Goal: Task Accomplishment & Management: Use online tool/utility

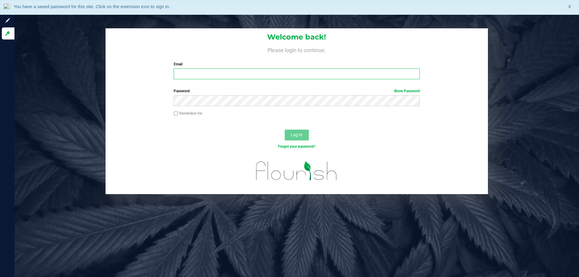
click at [238, 73] on input "Email" at bounding box center [297, 73] width 246 height 11
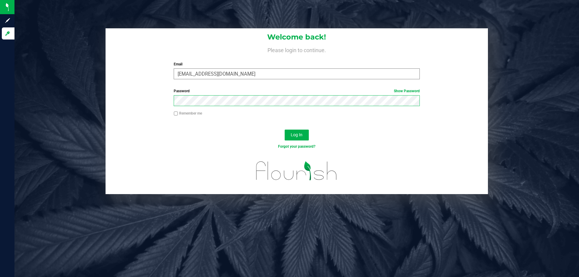
click at [285, 130] on button "Log In" at bounding box center [297, 135] width 24 height 11
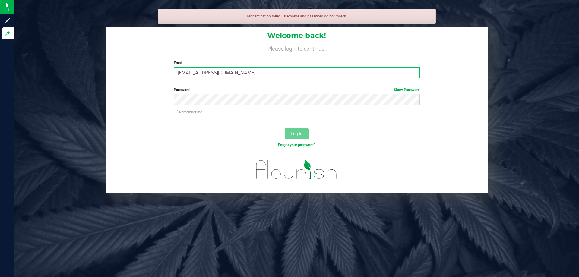
click at [238, 73] on input "[EMAIL_ADDRESS][DOMAIN_NAME]" at bounding box center [297, 72] width 246 height 11
type input "[EMAIL_ADDRESS][DOMAIN_NAME]"
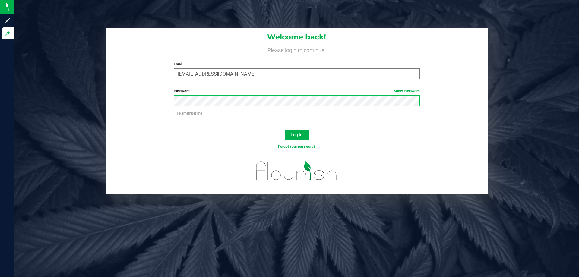
click at [285, 130] on button "Log In" at bounding box center [297, 135] width 24 height 11
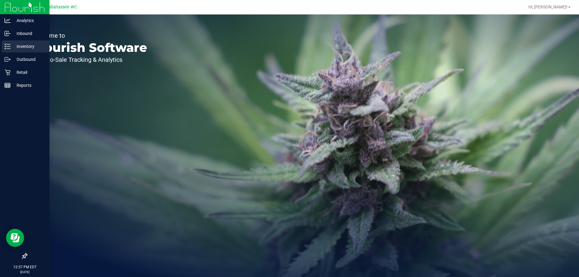
click at [11, 52] on link "Inventory" at bounding box center [24, 46] width 49 height 13
click at [27, 72] on p "Retail" at bounding box center [29, 72] width 36 height 7
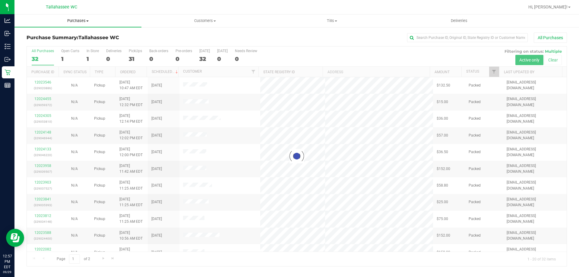
click at [83, 24] on uib-tab-heading "Purchases Summary of purchases Fulfillment All purchases" at bounding box center [77, 20] width 127 height 13
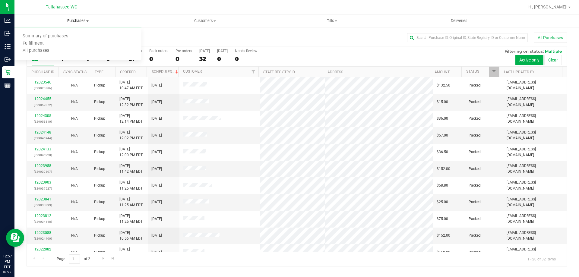
click at [84, 20] on span "Purchases" at bounding box center [77, 20] width 127 height 5
click at [83, 23] on span "Purchases" at bounding box center [77, 20] width 127 height 5
click at [52, 44] on li "Fulfillment" at bounding box center [77, 43] width 127 height 7
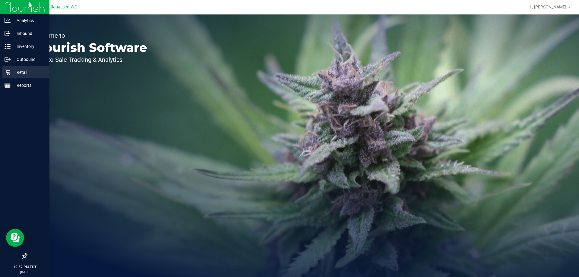
click at [9, 74] on icon at bounding box center [8, 72] width 6 height 6
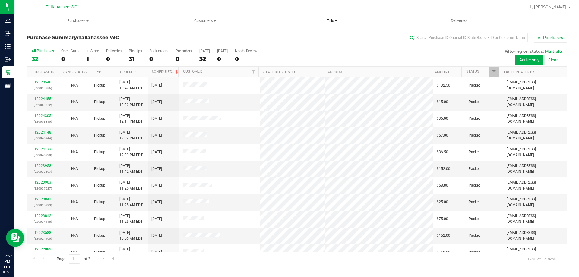
click at [332, 18] on uib-tab-heading "Tills Manage tills Reconcile e-payments" at bounding box center [332, 21] width 126 height 12
click at [316, 38] on li "Manage tills" at bounding box center [331, 36] width 127 height 7
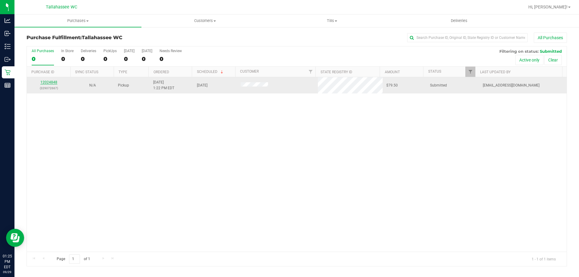
click at [46, 84] on link "12024848" at bounding box center [48, 82] width 17 height 4
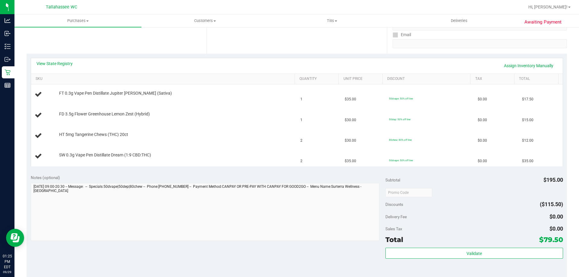
scroll to position [109, 0]
click at [69, 65] on link "View State Registry" at bounding box center [54, 63] width 36 height 6
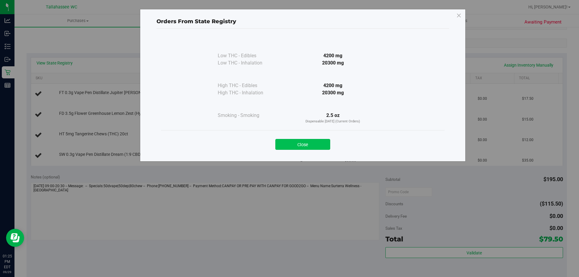
click at [323, 139] on button "Close" at bounding box center [302, 144] width 55 height 11
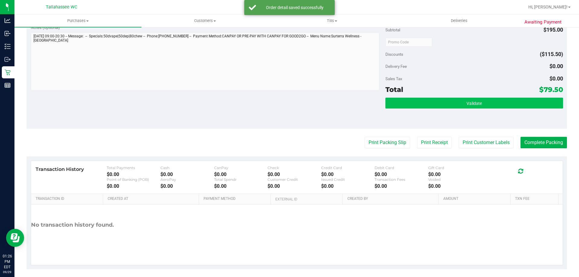
scroll to position [321, 0]
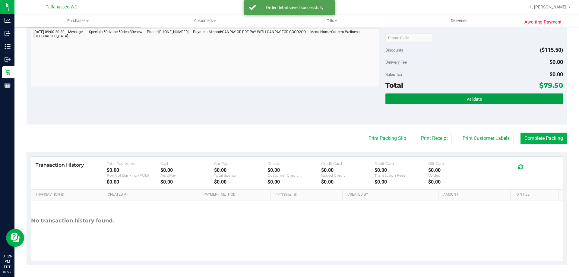
click at [460, 100] on button "Validate" at bounding box center [473, 99] width 177 height 11
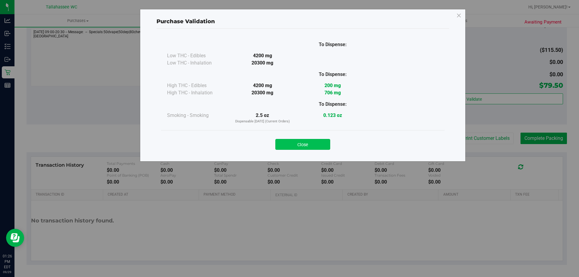
click at [319, 147] on button "Close" at bounding box center [302, 144] width 55 height 11
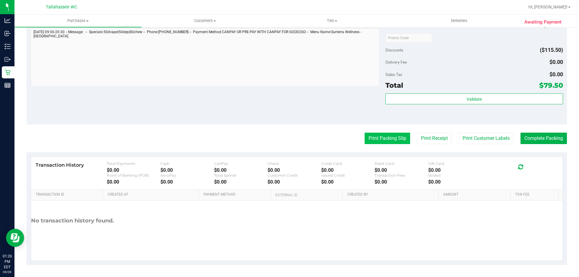
click at [376, 136] on button "Print Packing Slip" at bounding box center [388, 138] width 46 height 11
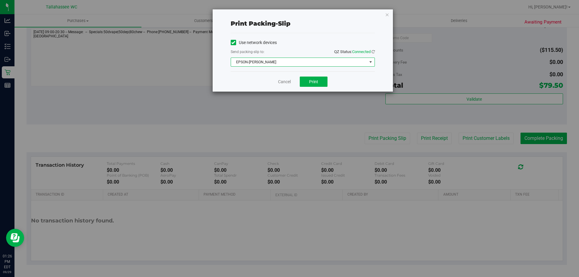
click at [292, 61] on span "EPSON-AKON" at bounding box center [299, 62] width 136 height 8
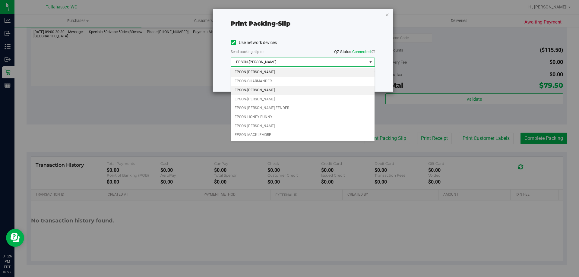
click at [271, 90] on li "EPSON-CHER" at bounding box center [303, 90] width 144 height 9
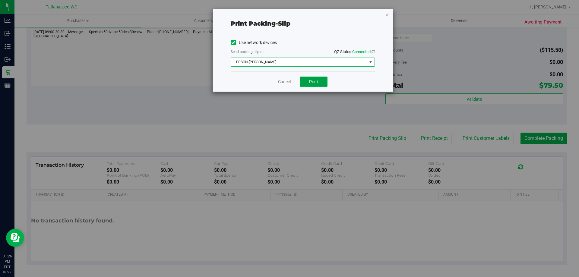
click at [311, 86] on button "Print" at bounding box center [314, 82] width 28 height 10
click at [285, 82] on link "Cancel" at bounding box center [284, 82] width 13 height 6
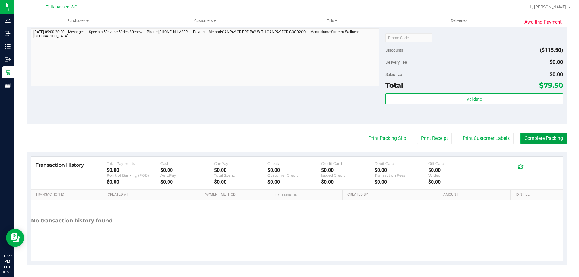
click at [545, 141] on button "Complete Packing" at bounding box center [544, 138] width 46 height 11
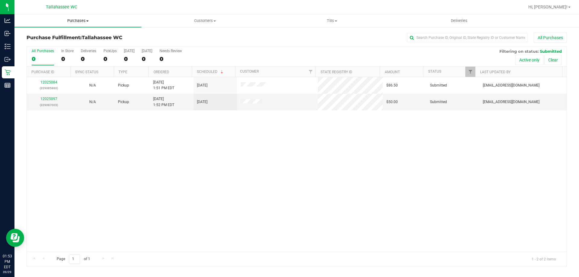
click at [79, 20] on span "Purchases" at bounding box center [77, 20] width 127 height 5
click at [72, 35] on span "Summary of purchases" at bounding box center [45, 36] width 62 height 5
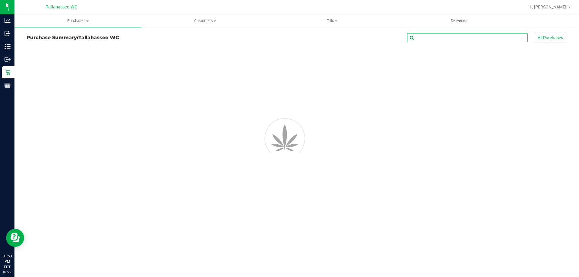
click at [466, 34] on input "text" at bounding box center [467, 37] width 121 height 9
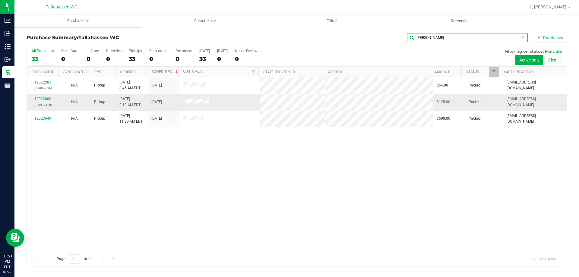
type input "lind"
click at [47, 100] on link "12022600" at bounding box center [42, 99] width 17 height 4
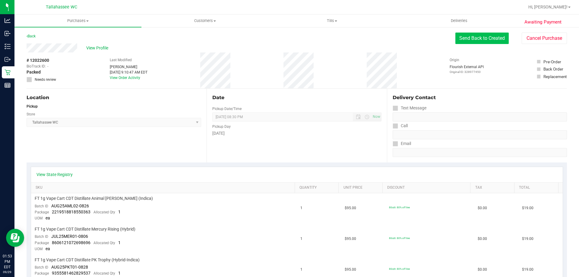
click at [492, 36] on button "Send Back to Created" at bounding box center [481, 38] width 53 height 11
click at [477, 43] on button "Send Back to Created" at bounding box center [481, 38] width 53 height 11
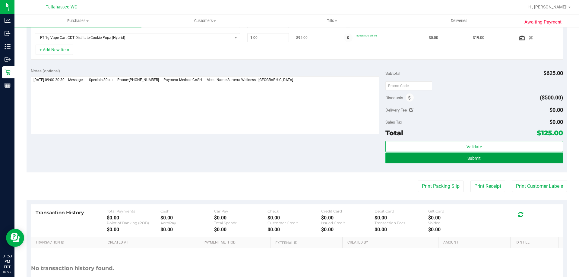
click at [432, 154] on button "Submit" at bounding box center [473, 158] width 177 height 11
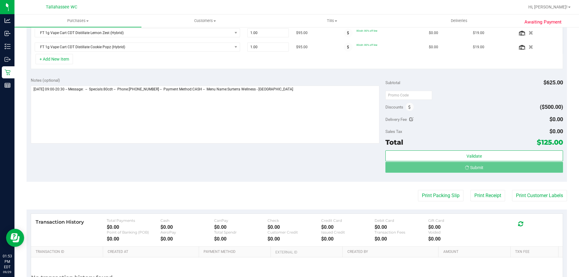
scroll to position [229, 0]
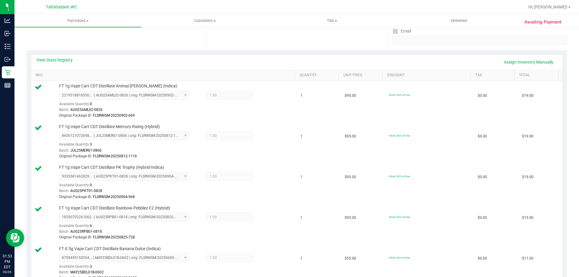
scroll to position [111, 0]
click at [528, 64] on link "Assign Inventory Manually" at bounding box center [528, 63] width 57 height 10
click at [264, 97] on icon at bounding box center [267, 97] width 6 height 7
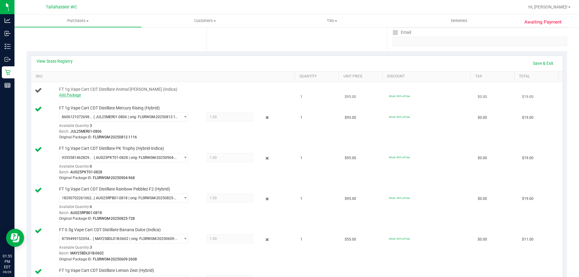
click at [71, 94] on link "Add Package" at bounding box center [70, 95] width 22 height 4
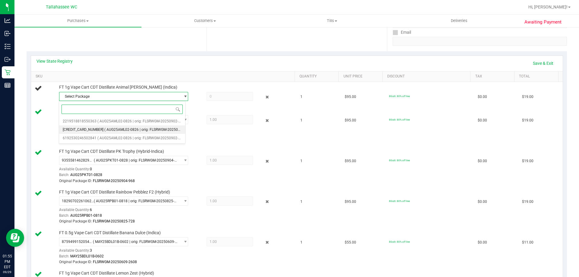
click at [124, 130] on span "( AUG25AML02-0826 | orig: FLSRWGM-20250902-635 )" at bounding box center [148, 130] width 89 height 4
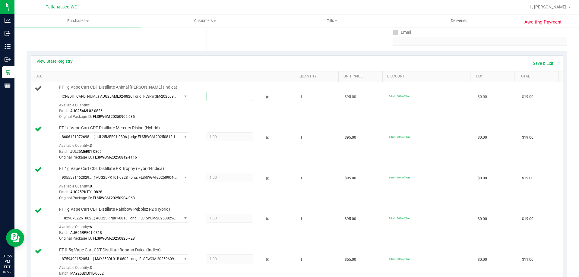
click at [223, 94] on span at bounding box center [230, 96] width 46 height 9
type input "4"
type input "1"
type input "1.0000"
click at [267, 67] on div "View State Registry Save & Exit" at bounding box center [296, 63] width 521 height 10
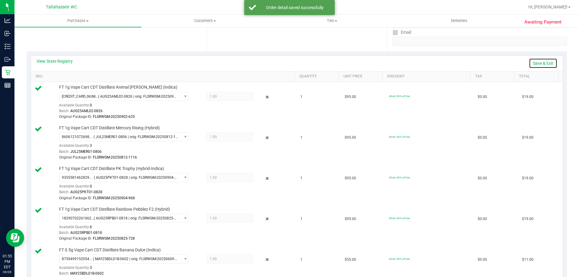
click at [536, 63] on link "Save & Exit" at bounding box center [543, 63] width 28 height 10
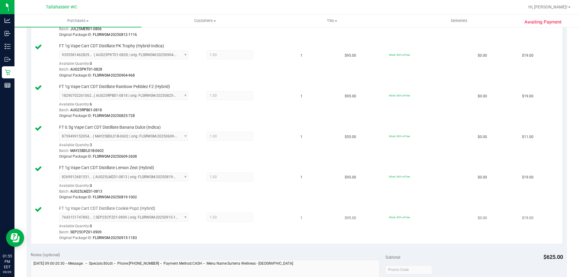
scroll to position [362, 0]
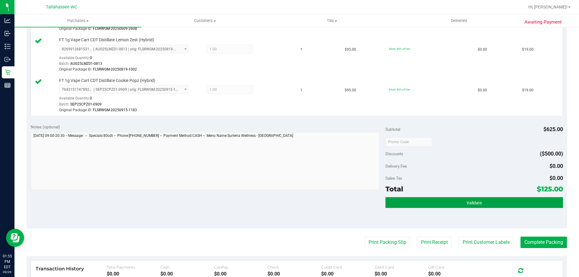
click at [442, 201] on button "Validate" at bounding box center [473, 202] width 177 height 11
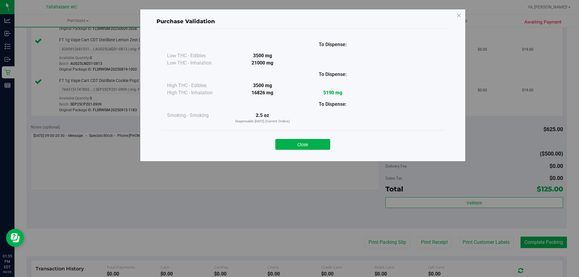
click at [322, 154] on div "To Dispense: Low THC - Edibles 3500 mg" at bounding box center [303, 92] width 293 height 127
click at [319, 147] on button "Close" at bounding box center [302, 144] width 55 height 11
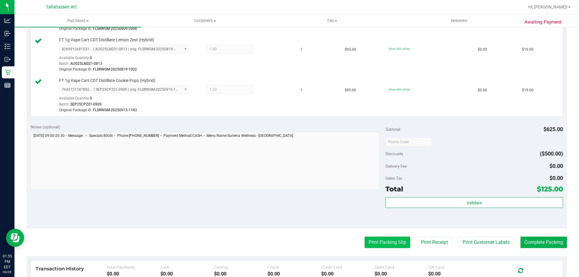
click at [387, 243] on button "Print Packing Slip" at bounding box center [388, 242] width 46 height 11
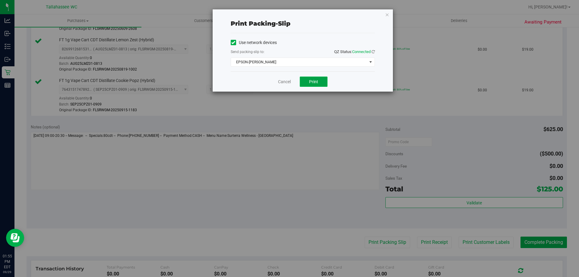
click at [321, 82] on button "Print" at bounding box center [314, 82] width 28 height 10
click at [286, 83] on link "Cancel" at bounding box center [284, 82] width 13 height 6
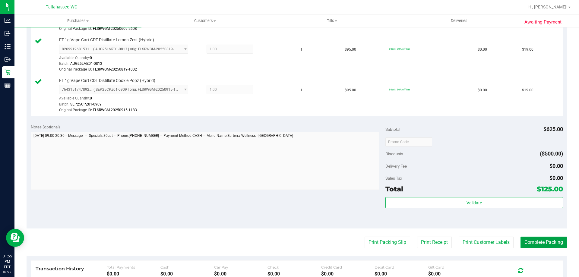
click at [542, 242] on button "Complete Packing" at bounding box center [544, 242] width 46 height 11
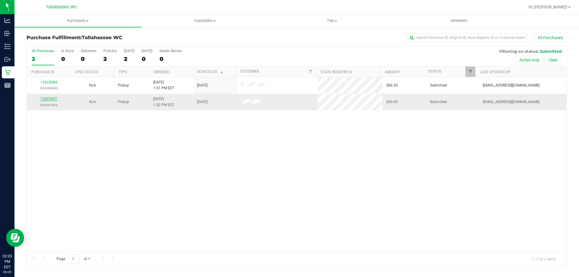
click at [50, 99] on link "12025097" at bounding box center [48, 99] width 17 height 4
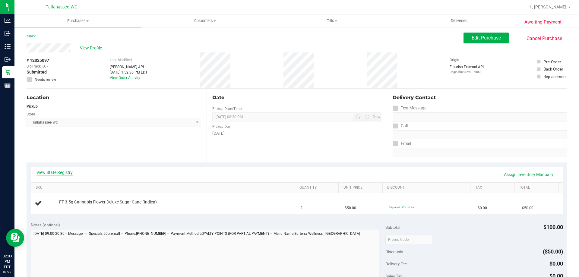
click at [62, 172] on link "View State Registry" at bounding box center [54, 173] width 36 height 6
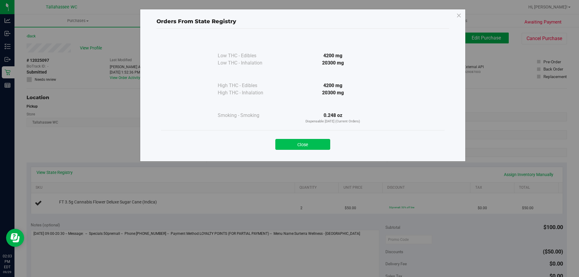
click at [308, 144] on button "Close" at bounding box center [302, 144] width 55 height 11
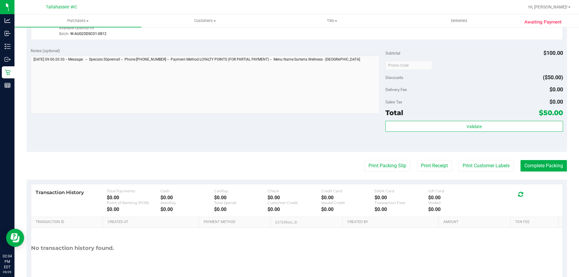
scroll to position [205, 0]
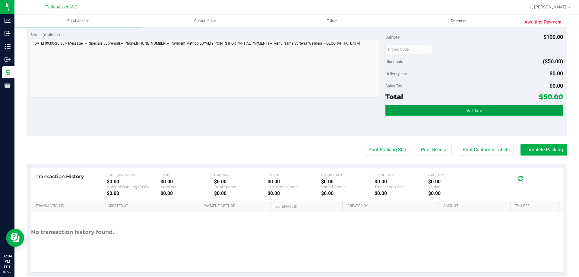
click at [449, 114] on button "Validate" at bounding box center [473, 110] width 177 height 11
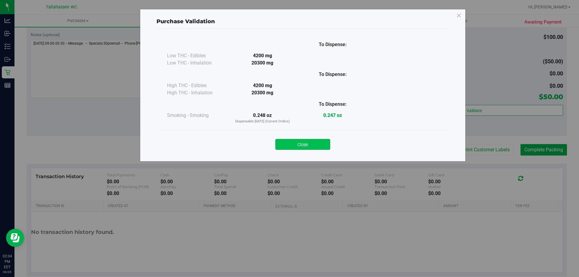
click at [323, 146] on button "Close" at bounding box center [302, 144] width 55 height 11
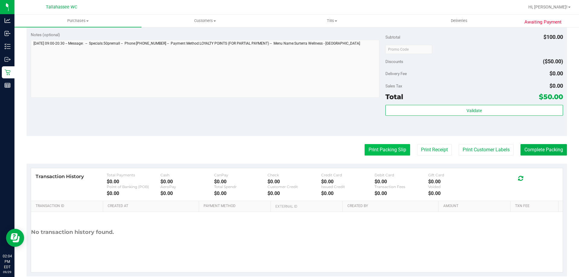
click at [379, 147] on button "Print Packing Slip" at bounding box center [388, 149] width 46 height 11
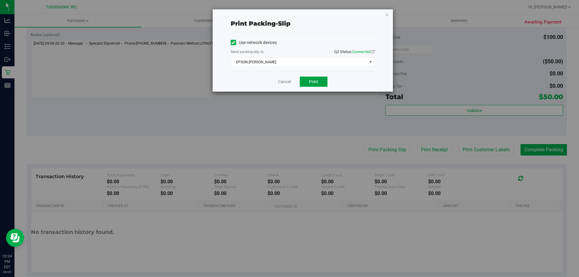
click at [322, 83] on button "Print" at bounding box center [314, 82] width 28 height 10
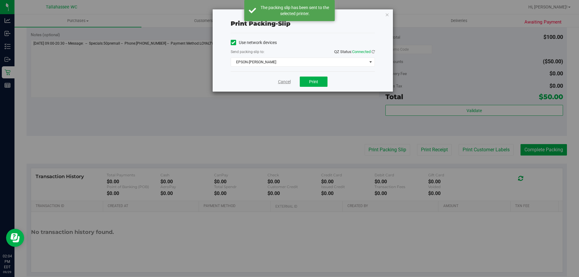
click at [287, 83] on link "Cancel" at bounding box center [284, 82] width 13 height 6
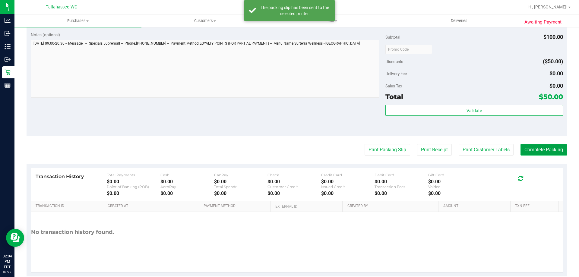
click at [558, 150] on button "Complete Packing" at bounding box center [544, 149] width 46 height 11
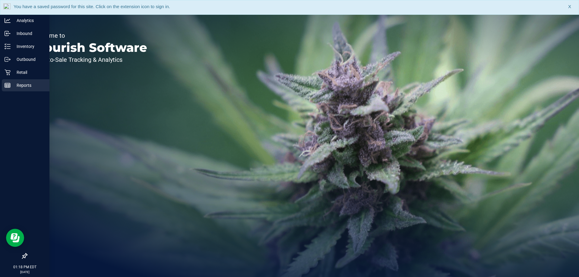
click at [11, 90] on div "Reports" at bounding box center [26, 85] width 48 height 12
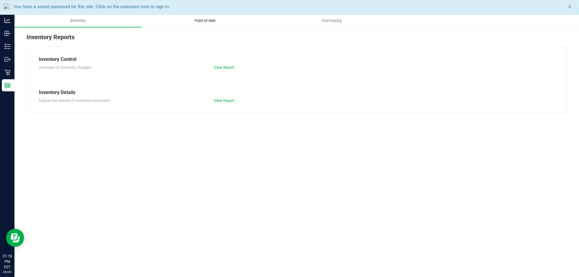
click at [214, 18] on span "Point of Sale" at bounding box center [204, 20] width 37 height 5
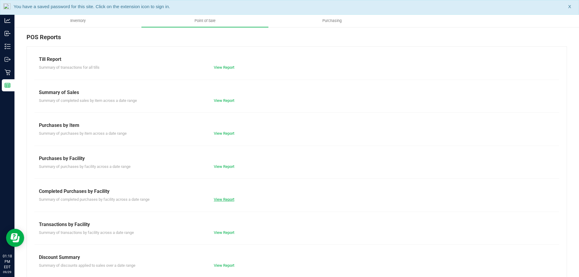
click at [227, 199] on link "View Report" at bounding box center [224, 199] width 21 height 5
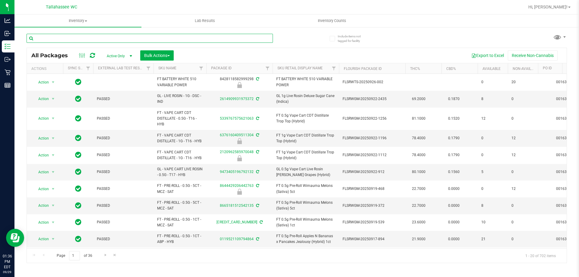
click at [112, 34] on input "text" at bounding box center [150, 38] width 246 height 9
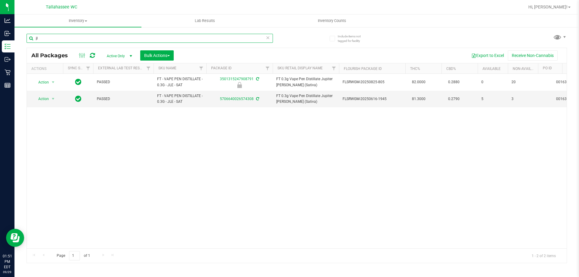
type input "j"
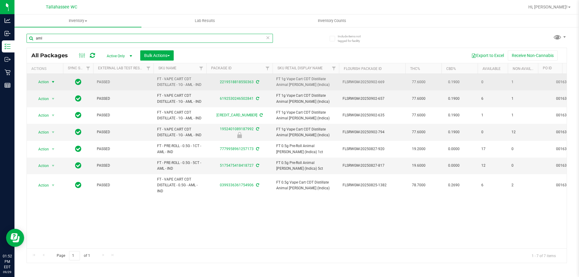
type input "aml"
click at [47, 84] on span "Action" at bounding box center [41, 82] width 16 height 8
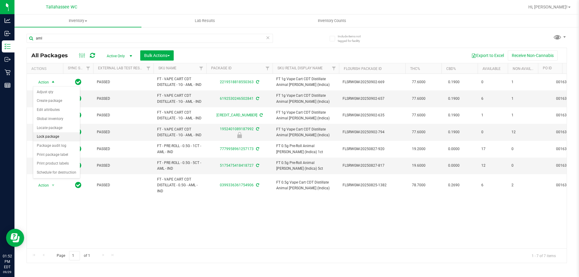
click at [67, 138] on li "Lock package" at bounding box center [56, 136] width 47 height 9
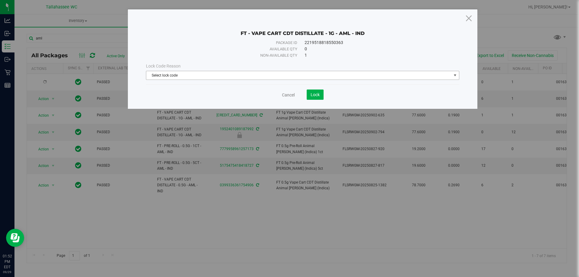
click at [301, 75] on span "Select lock code" at bounding box center [298, 75] width 305 height 8
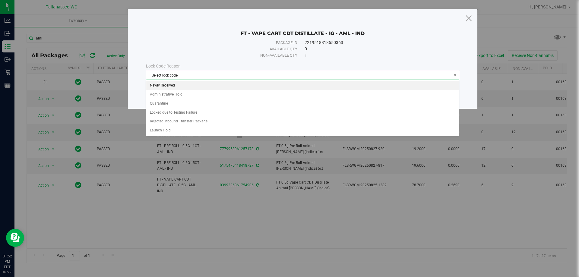
click at [233, 85] on li "Newly Received" at bounding box center [302, 85] width 313 height 9
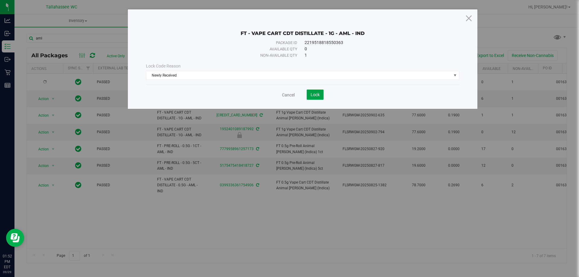
click at [315, 94] on span "Lock" at bounding box center [315, 94] width 9 height 5
click at [287, 94] on link "Cancel" at bounding box center [288, 95] width 13 height 6
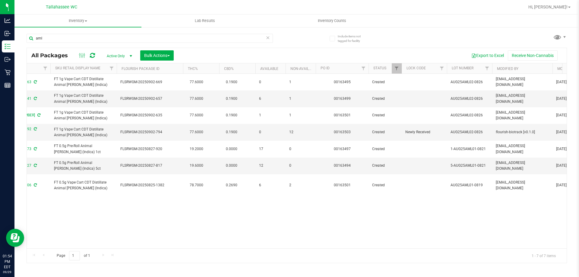
scroll to position [0, 212]
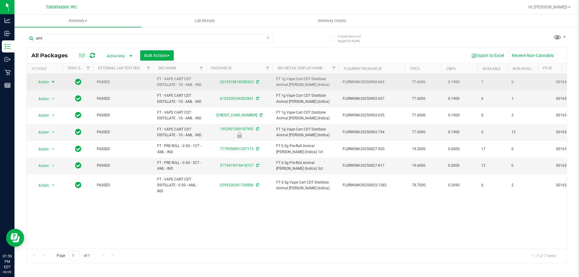
click at [52, 81] on span "select" at bounding box center [53, 82] width 5 height 5
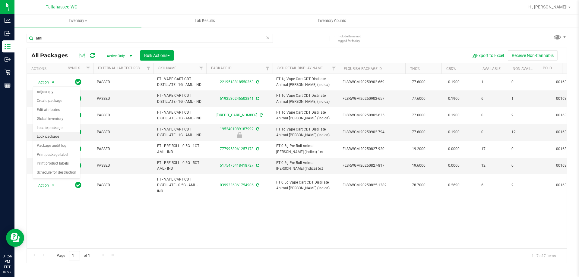
click at [72, 139] on li "Lock package" at bounding box center [56, 136] width 47 height 9
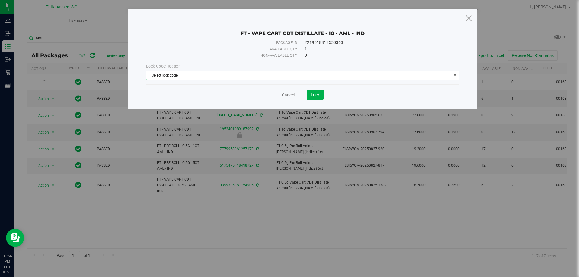
click at [343, 76] on span "Select lock code" at bounding box center [298, 75] width 305 height 8
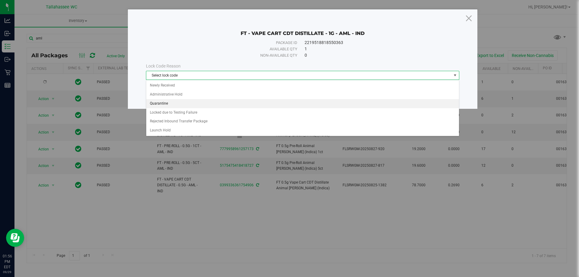
click at [220, 102] on li "Quarantine" at bounding box center [302, 103] width 313 height 9
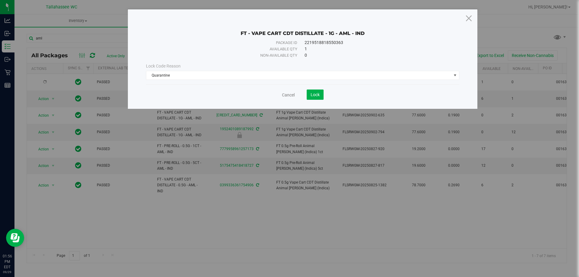
click at [246, 36] on div "FT - VAPE CART CDT DISTILLATE - 1G - AML - IND" at bounding box center [302, 28] width 313 height 15
click at [320, 95] on button "Lock" at bounding box center [315, 95] width 17 height 10
